Goal: Task Accomplishment & Management: Use online tool/utility

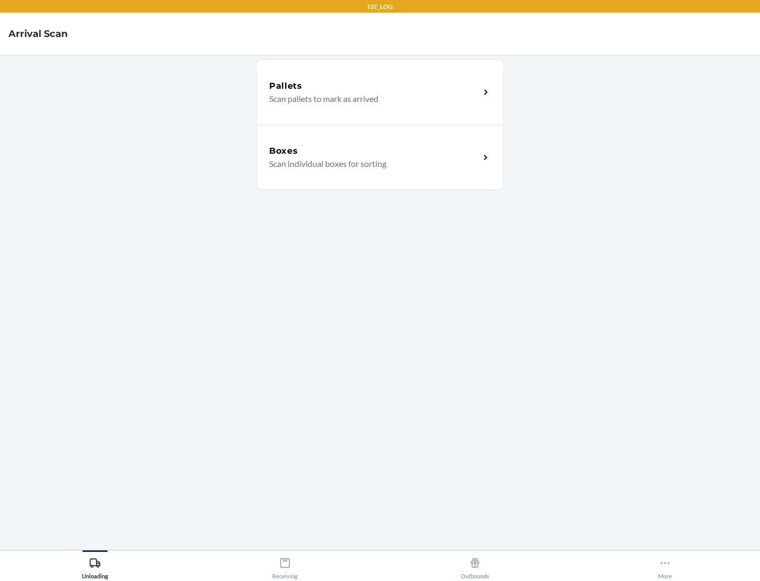
click at [374, 151] on div "Boxes" at bounding box center [374, 151] width 211 height 13
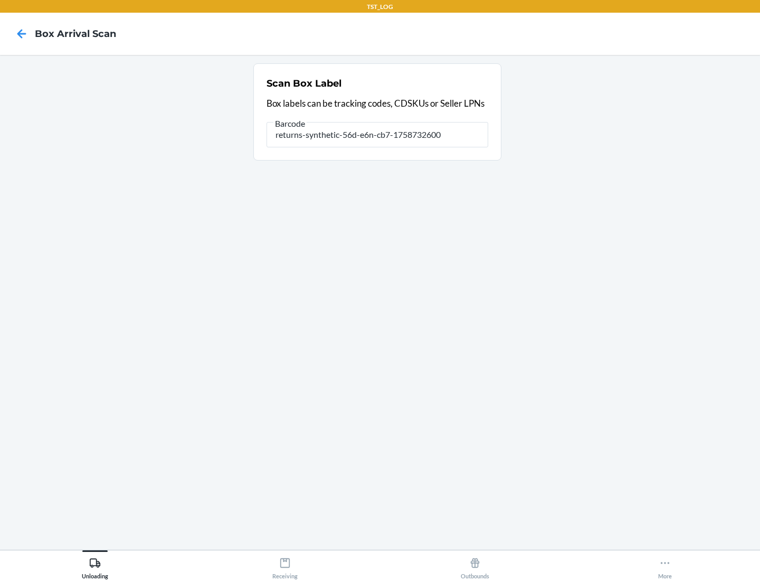
type input "returns-synthetic-56d-e6n-cb7-1758732600"
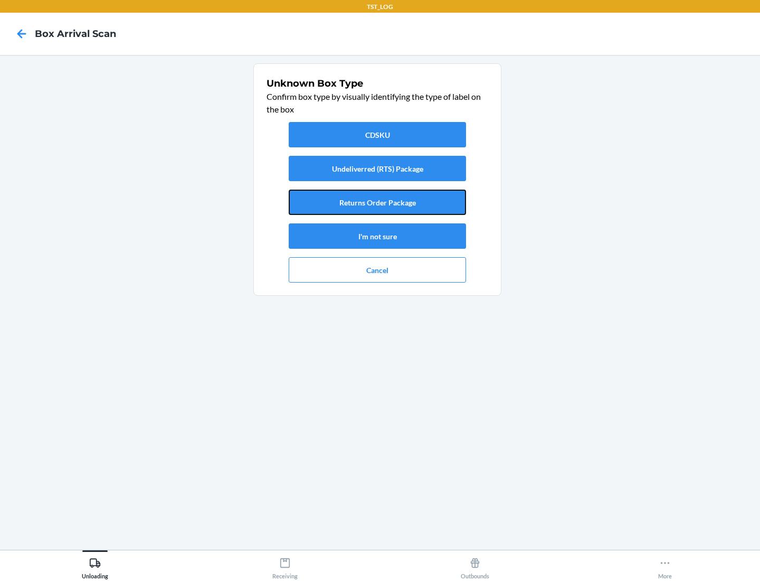
click at [377, 202] on button "Returns Order Package" at bounding box center [377, 201] width 177 height 25
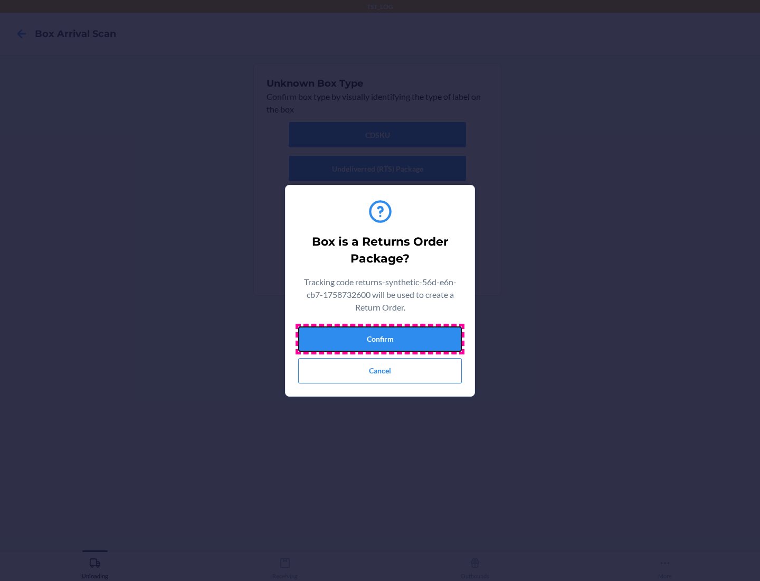
click at [380, 338] on button "Confirm" at bounding box center [380, 338] width 164 height 25
